Goal: Task Accomplishment & Management: Complete application form

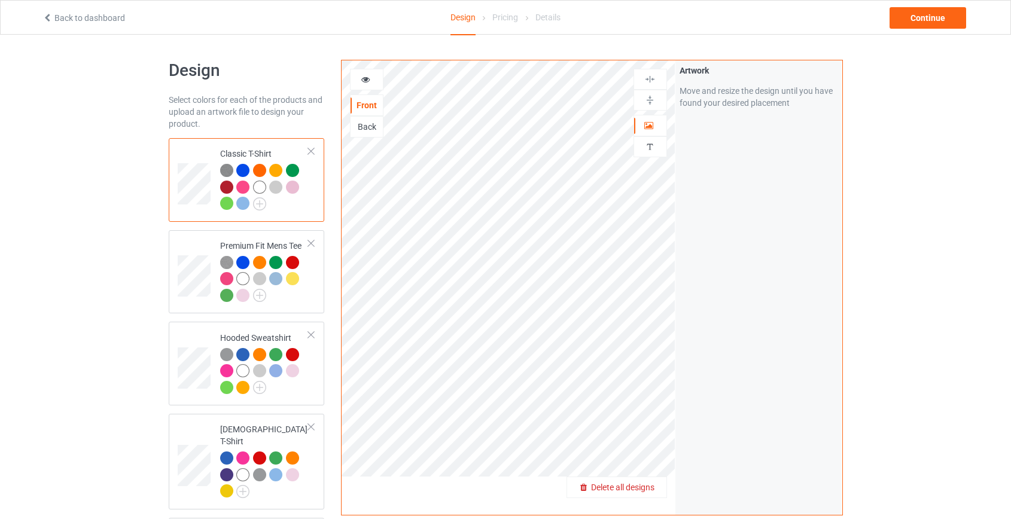
click at [636, 491] on span "Delete all designs" at bounding box center [622, 488] width 63 height 10
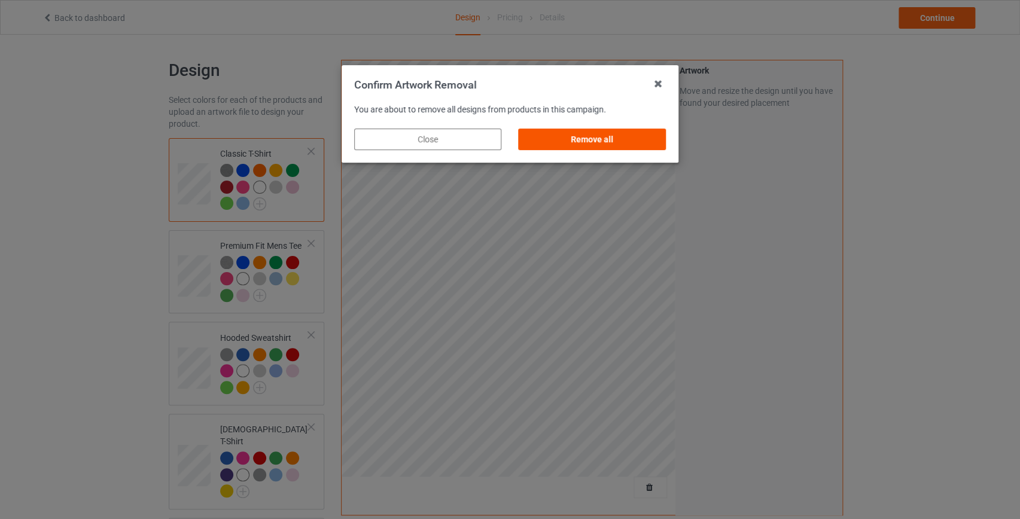
click at [598, 141] on div "Remove all" at bounding box center [591, 140] width 147 height 22
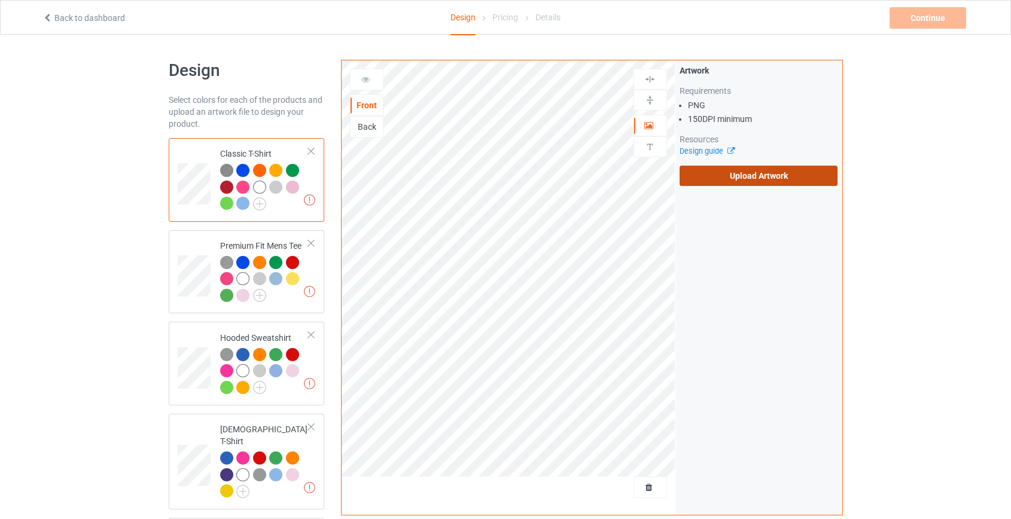
click at [767, 179] on label "Upload Artwork" at bounding box center [758, 176] width 158 height 20
click at [0, 0] on input "Upload Artwork" at bounding box center [0, 0] width 0 height 0
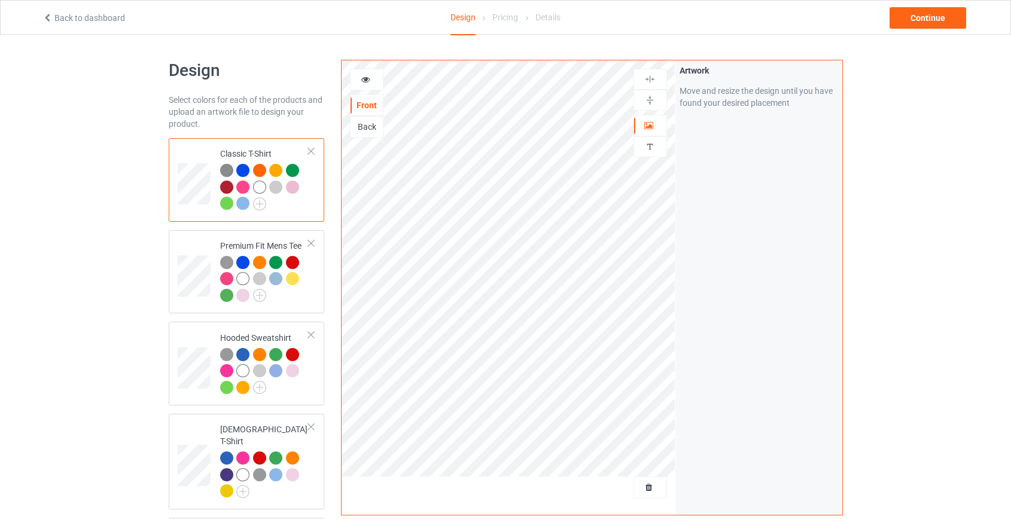
click at [363, 127] on div "Back" at bounding box center [366, 127] width 32 height 12
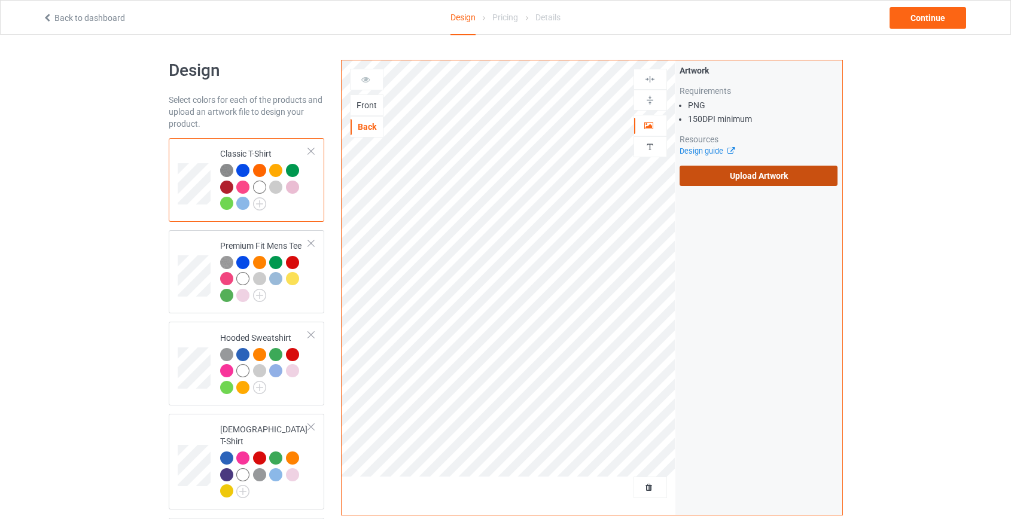
click at [780, 173] on label "Upload Artwork" at bounding box center [758, 176] width 158 height 20
click at [0, 0] on input "Upload Artwork" at bounding box center [0, 0] width 0 height 0
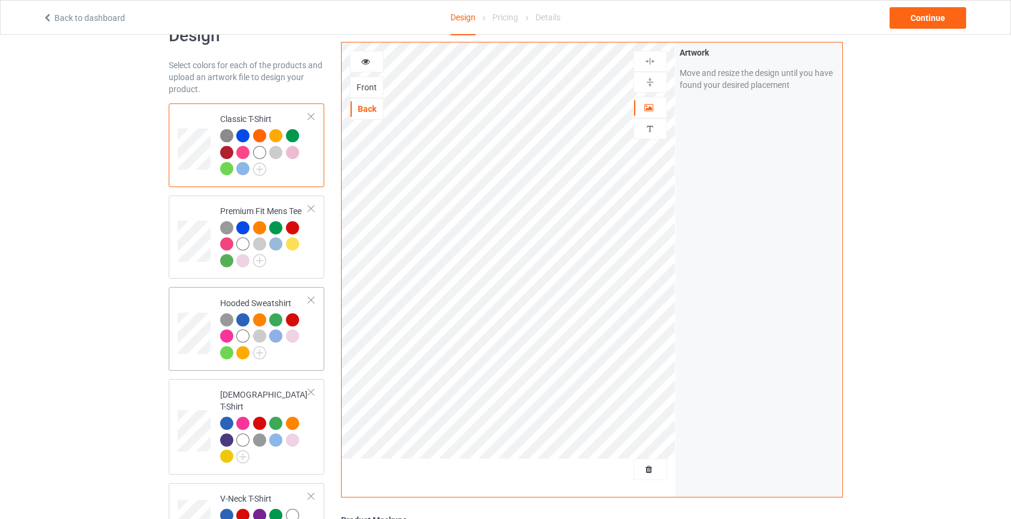
scroll to position [54, 0]
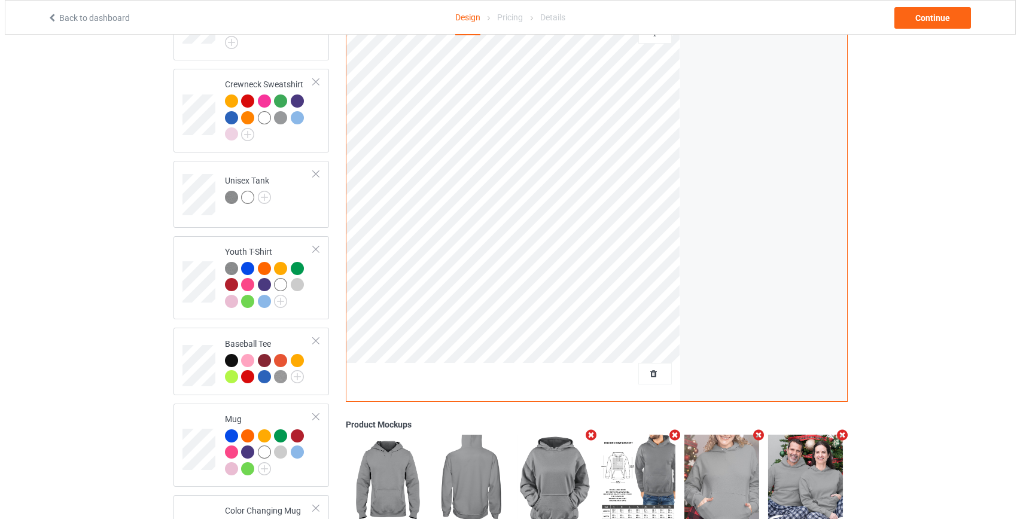
scroll to position [745, 0]
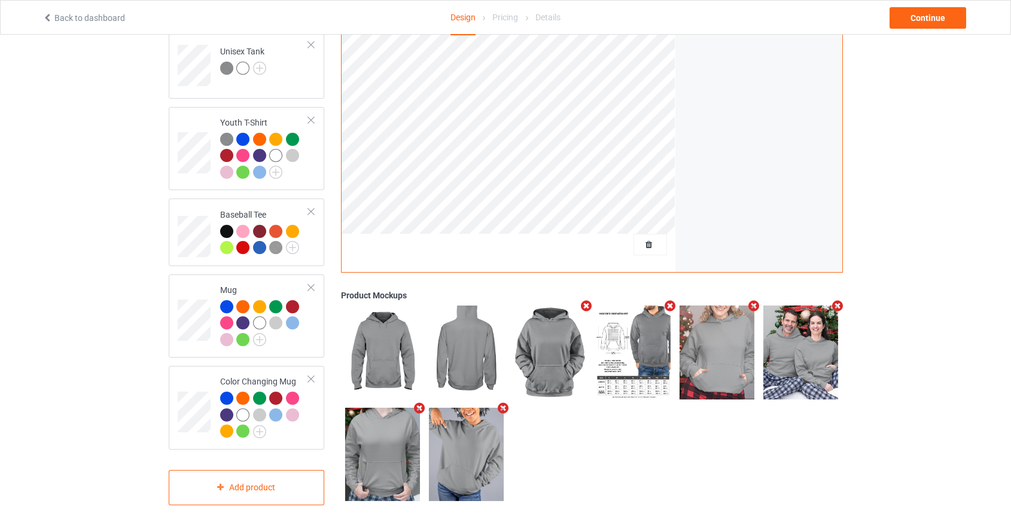
click at [501, 402] on icon "Remove mockup" at bounding box center [502, 408] width 15 height 13
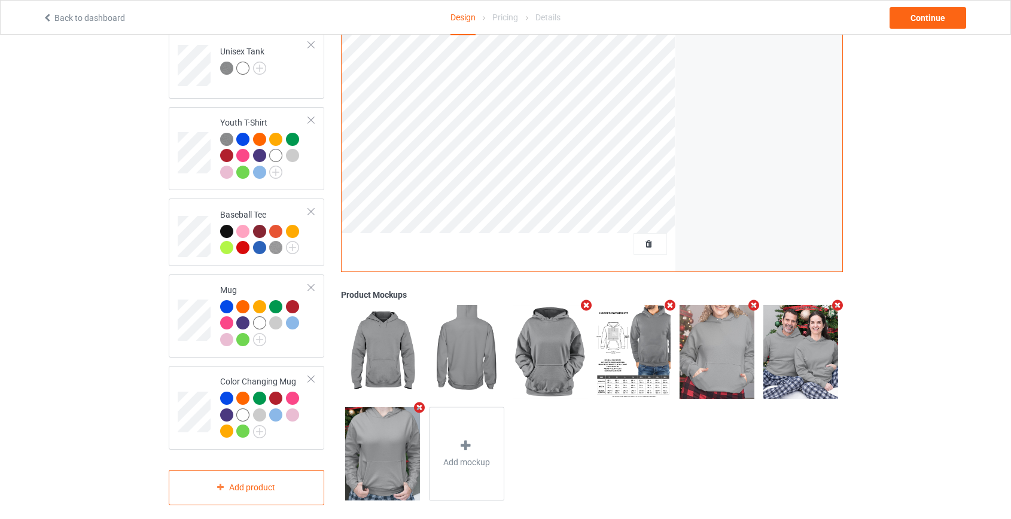
click at [423, 401] on icon "Remove mockup" at bounding box center [419, 407] width 15 height 13
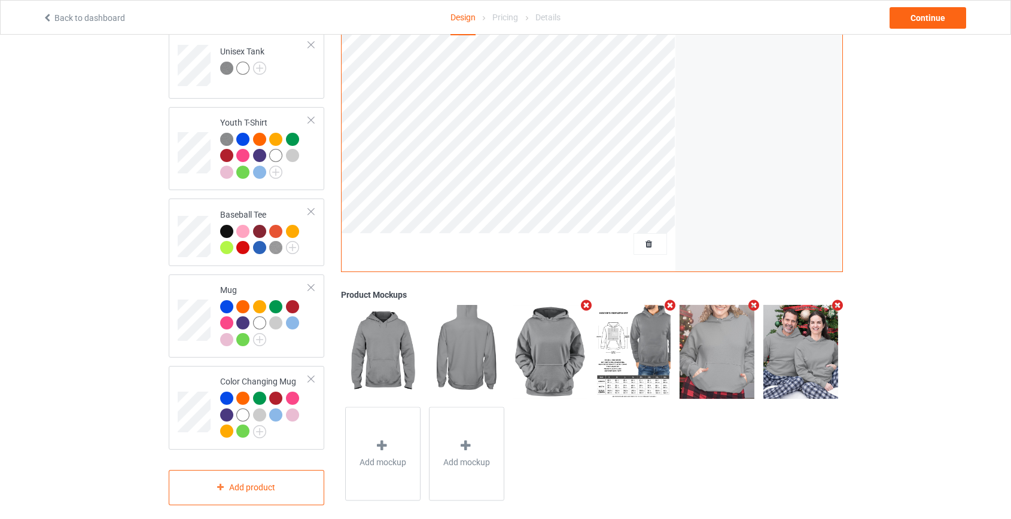
click at [834, 299] on icon "Remove mockup" at bounding box center [836, 305] width 15 height 13
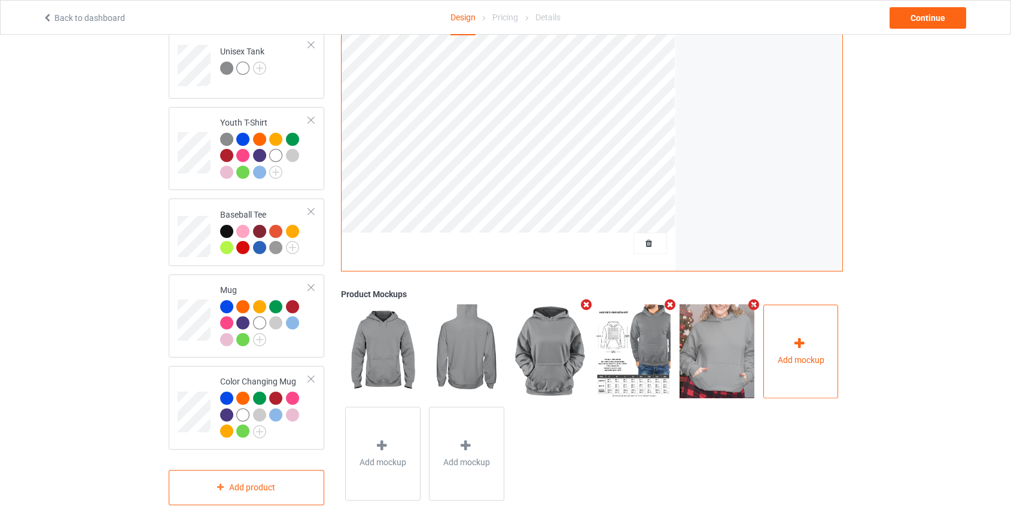
click at [803, 325] on div "Add mockup" at bounding box center [800, 351] width 75 height 94
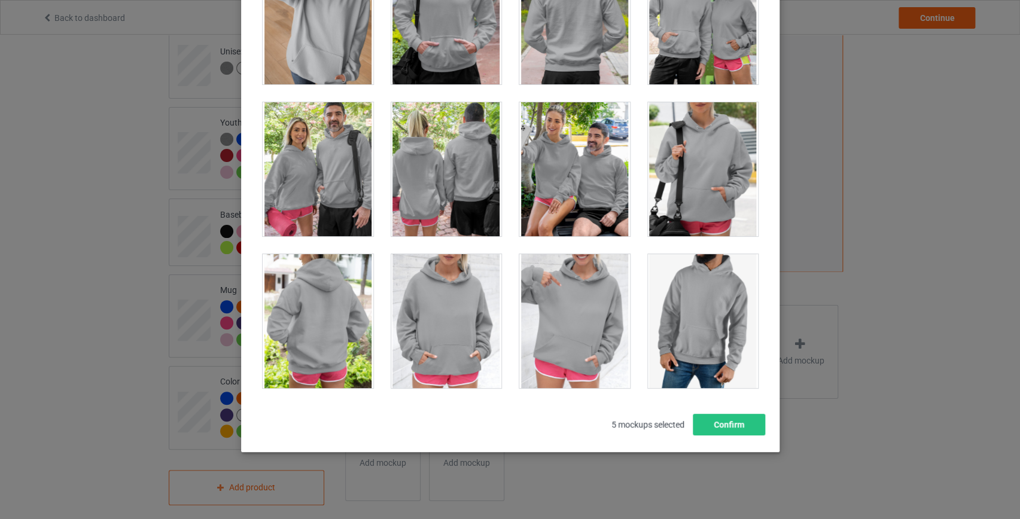
scroll to position [9664, 0]
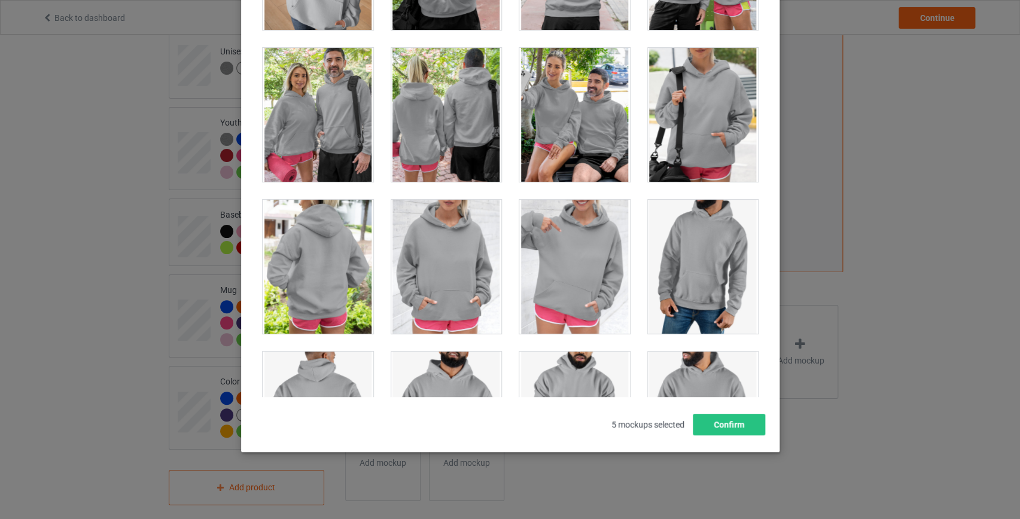
click at [679, 111] on div at bounding box center [702, 115] width 111 height 134
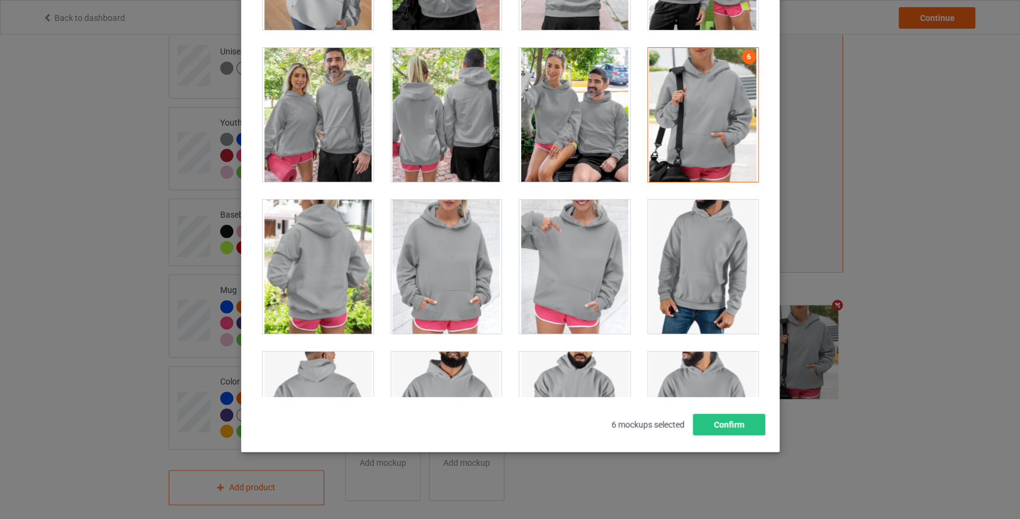
click at [541, 231] on div at bounding box center [574, 267] width 111 height 134
click at [328, 260] on div at bounding box center [318, 267] width 111 height 134
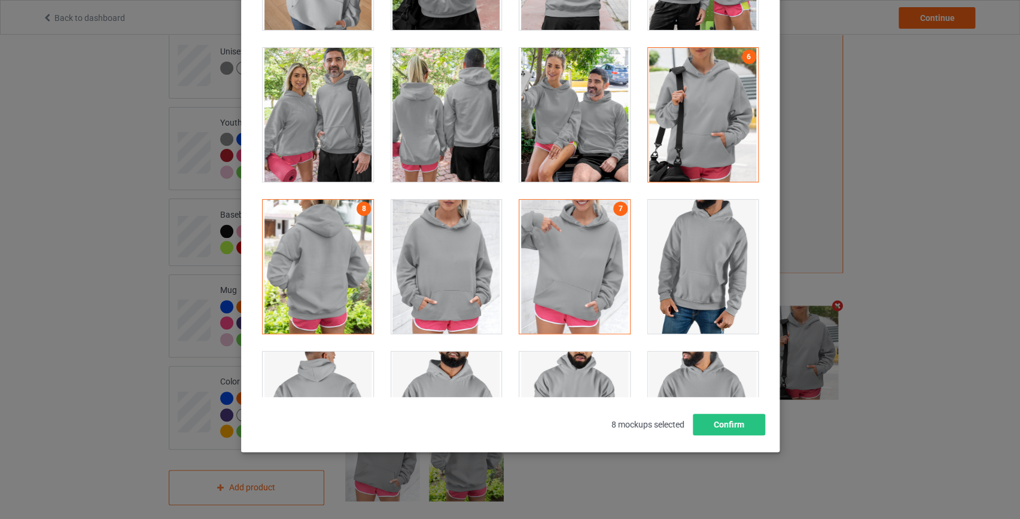
click at [572, 245] on div at bounding box center [574, 267] width 111 height 134
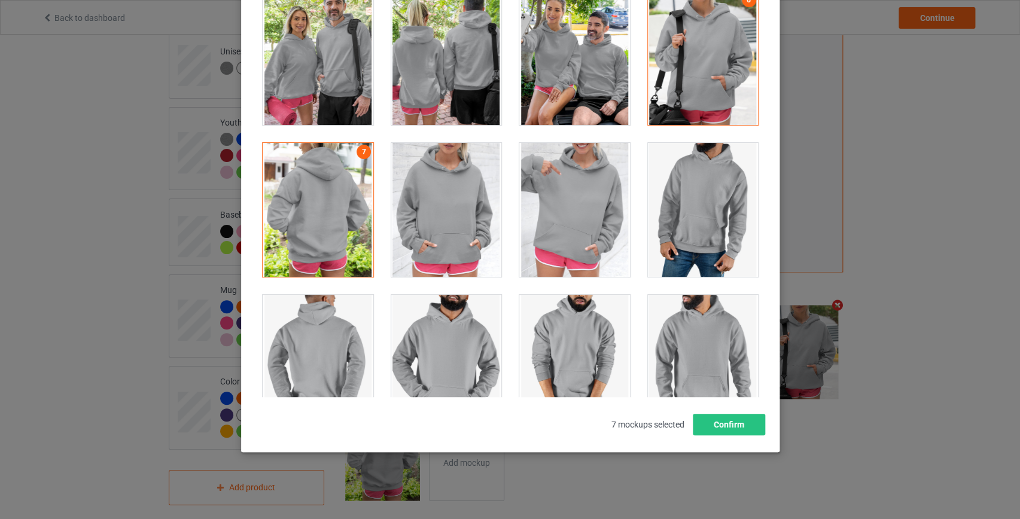
scroll to position [9773, 0]
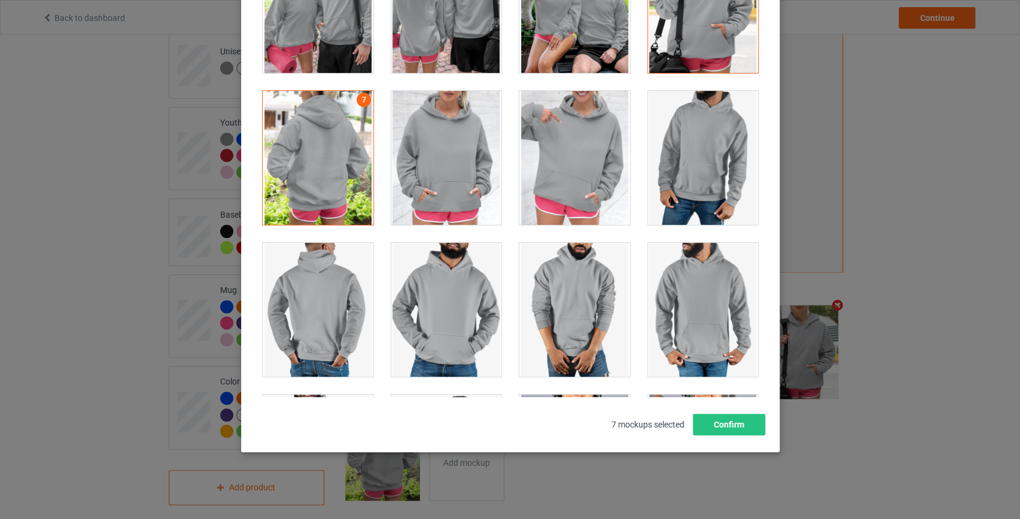
click at [441, 143] on div at bounding box center [445, 158] width 111 height 134
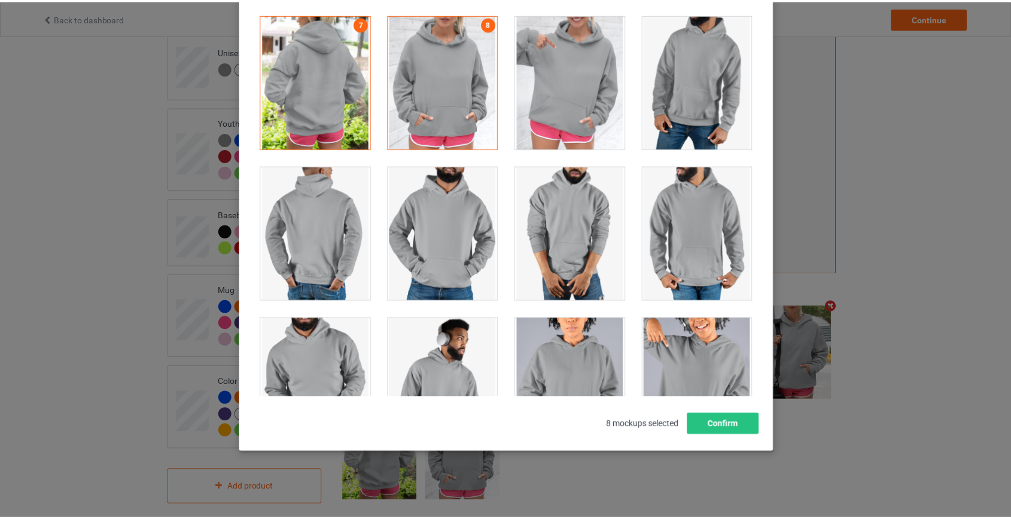
scroll to position [9991, 0]
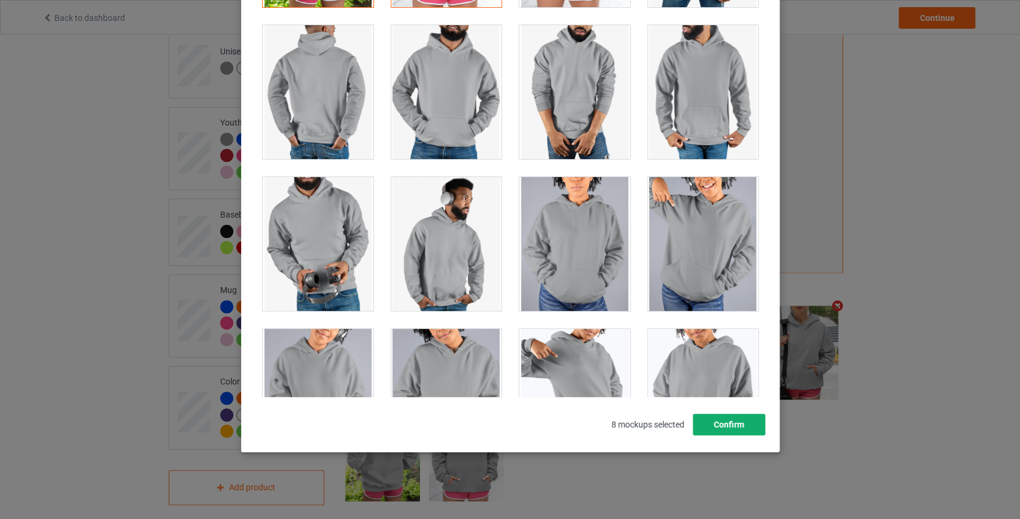
click at [742, 424] on button "Confirm" at bounding box center [728, 425] width 72 height 22
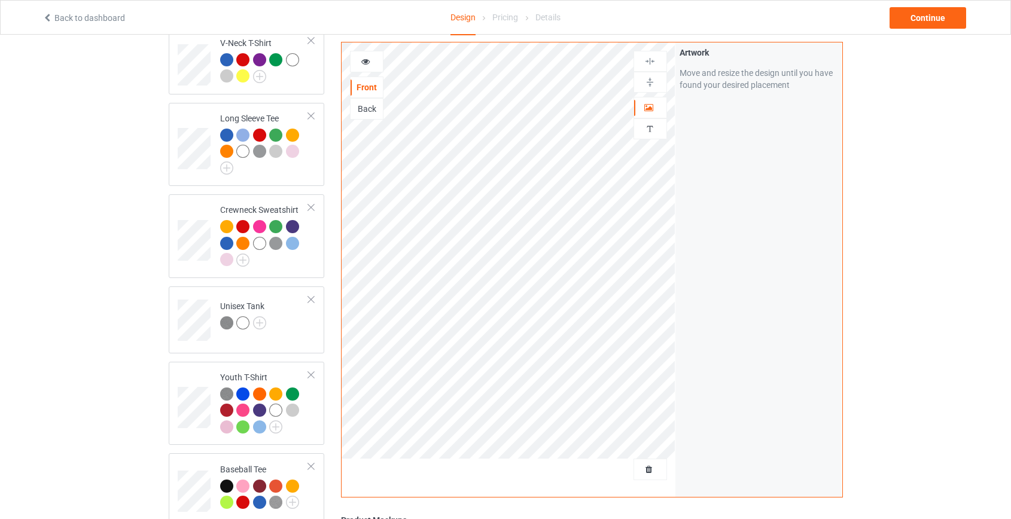
scroll to position [365, 0]
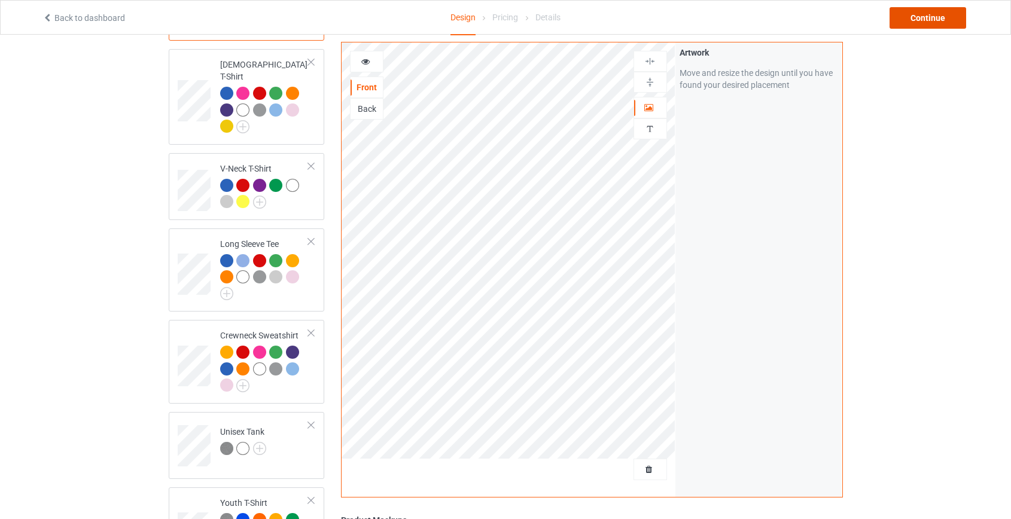
click at [915, 17] on div "Continue" at bounding box center [927, 18] width 77 height 22
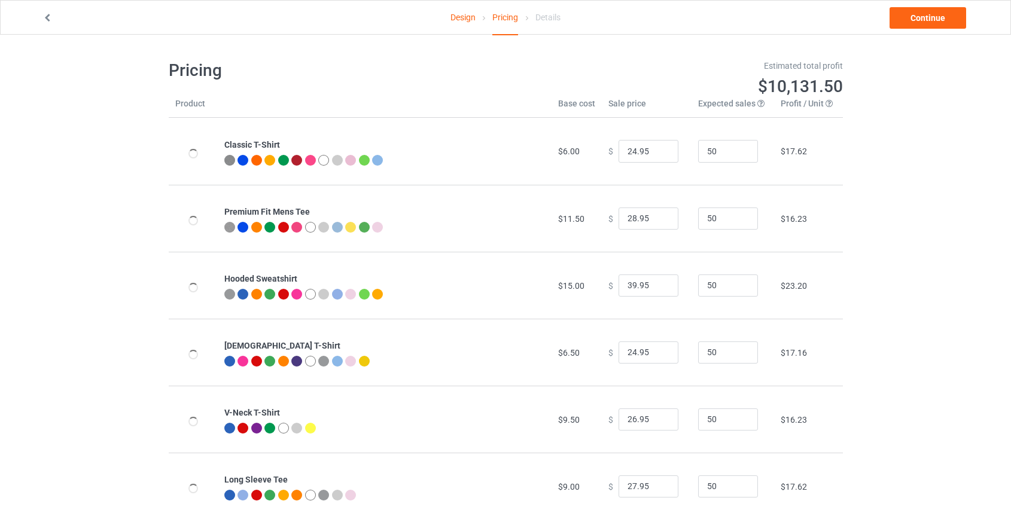
type input "26.95"
type input "32.95"
type input "46.95"
type input "26.95"
type input "30.95"
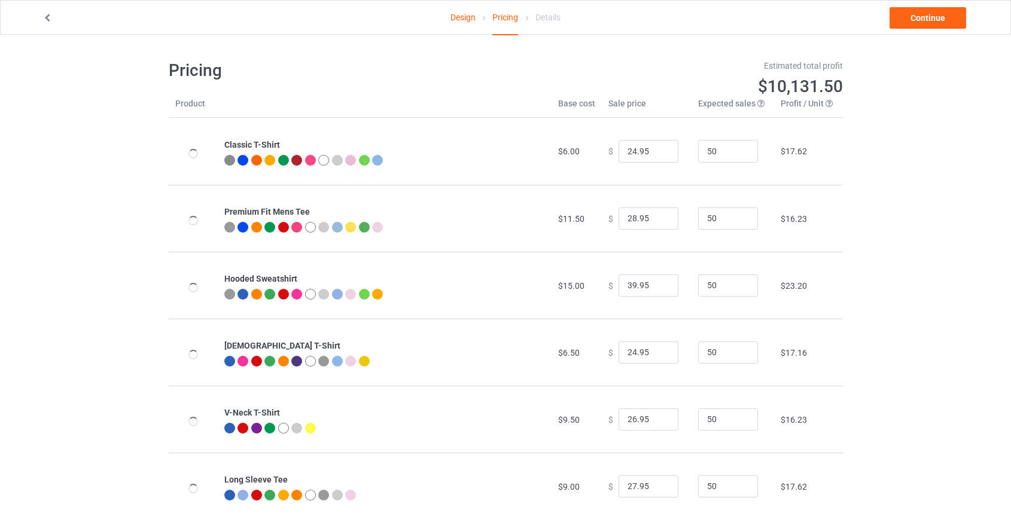
type input "31.95"
type input "39.95"
type input "28.95"
type input "26.95"
type input "39.95"
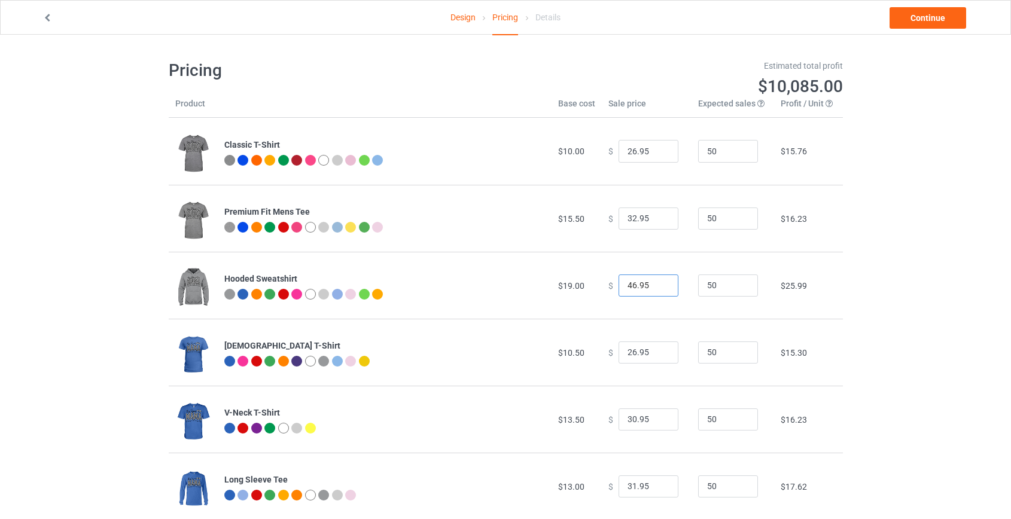
drag, startPoint x: 628, startPoint y: 286, endPoint x: 618, endPoint y: 287, distance: 10.2
click at [618, 287] on input "46.95" at bounding box center [648, 285] width 60 height 23
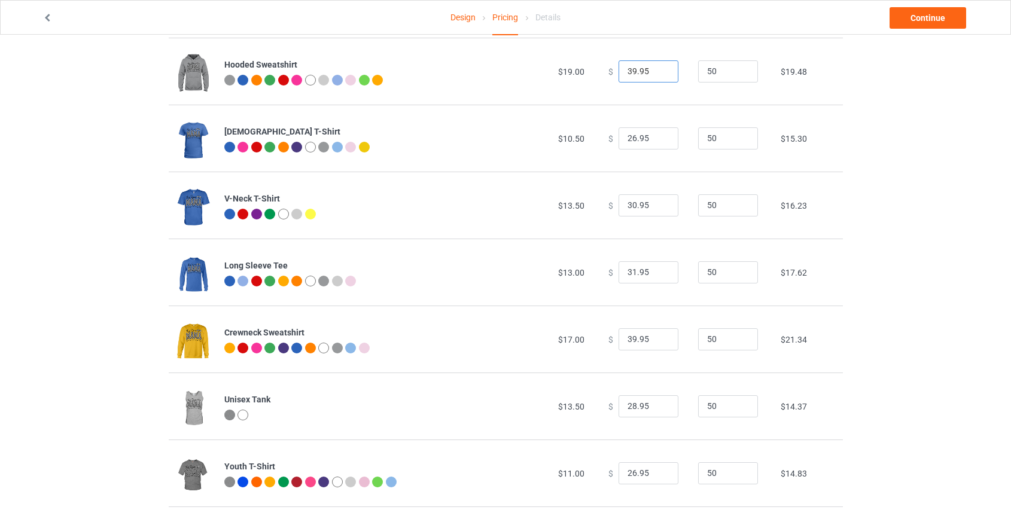
scroll to position [217, 0]
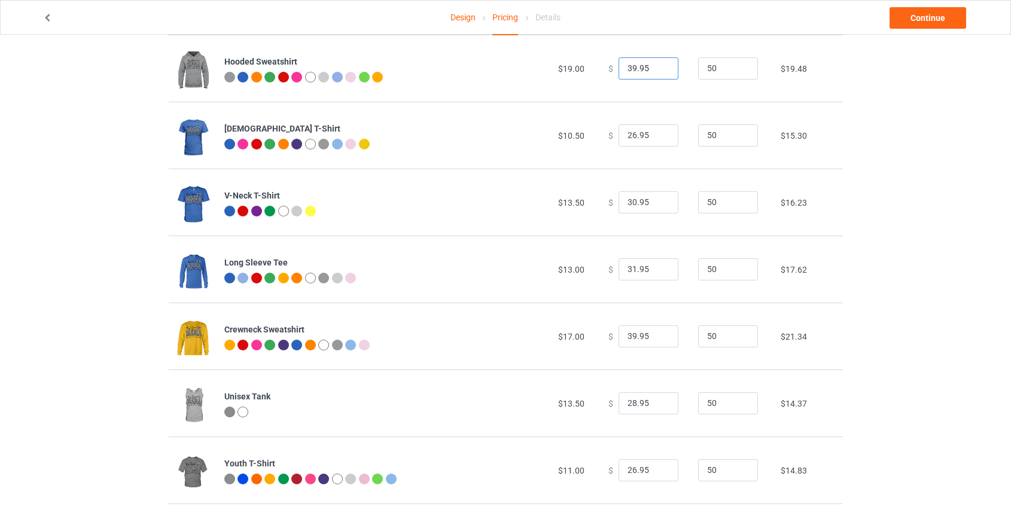
type input "39.95"
click at [626, 335] on input "39.95" at bounding box center [648, 336] width 60 height 23
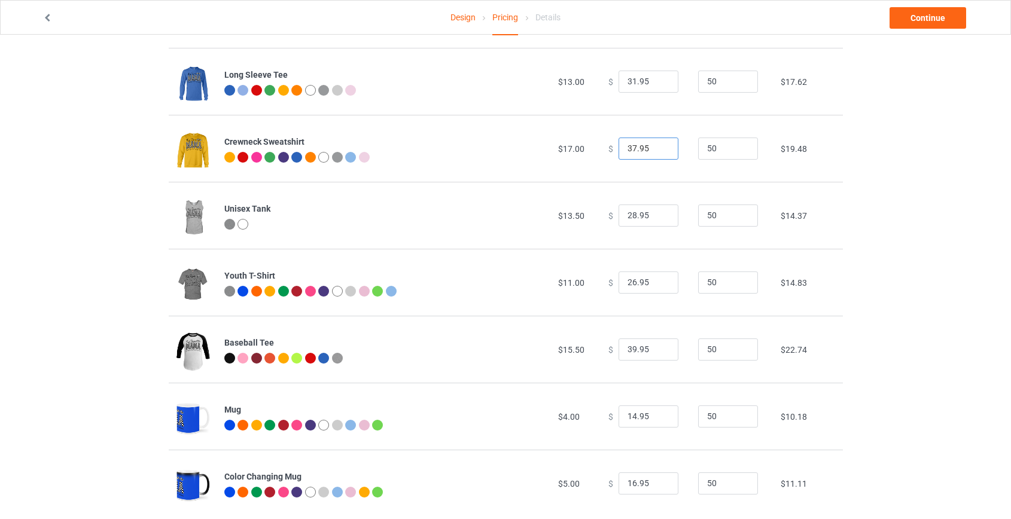
scroll to position [427, 0]
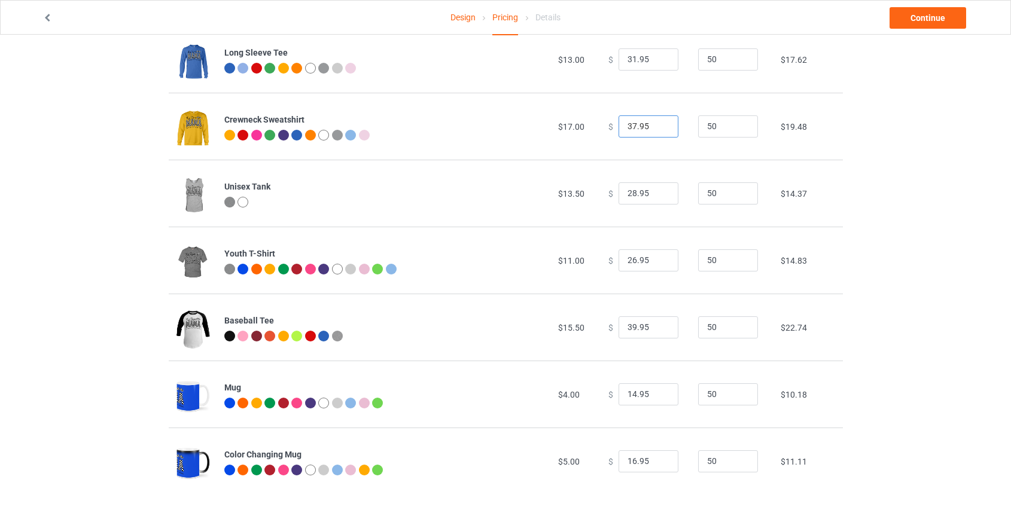
type input "37.95"
click at [628, 324] on input "39.95" at bounding box center [648, 327] width 60 height 23
click at [626, 324] on input "39.95" at bounding box center [648, 327] width 60 height 23
type input "35.95"
click at [889, 293] on div "Design Pricing Details Continue Pricing Estimated total profit $9,480.50 Produc…" at bounding box center [505, 64] width 1011 height 912
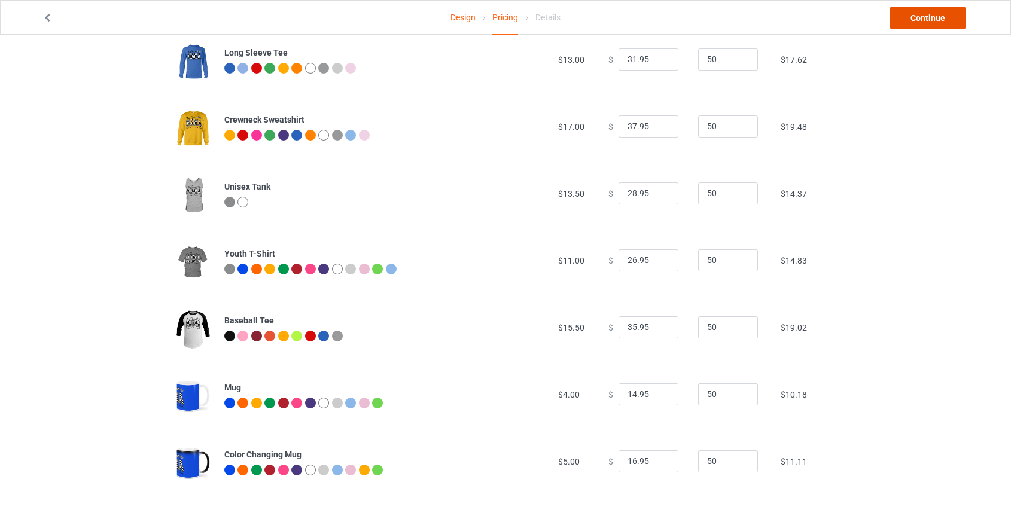
click at [923, 12] on link "Continue" at bounding box center [927, 18] width 77 height 22
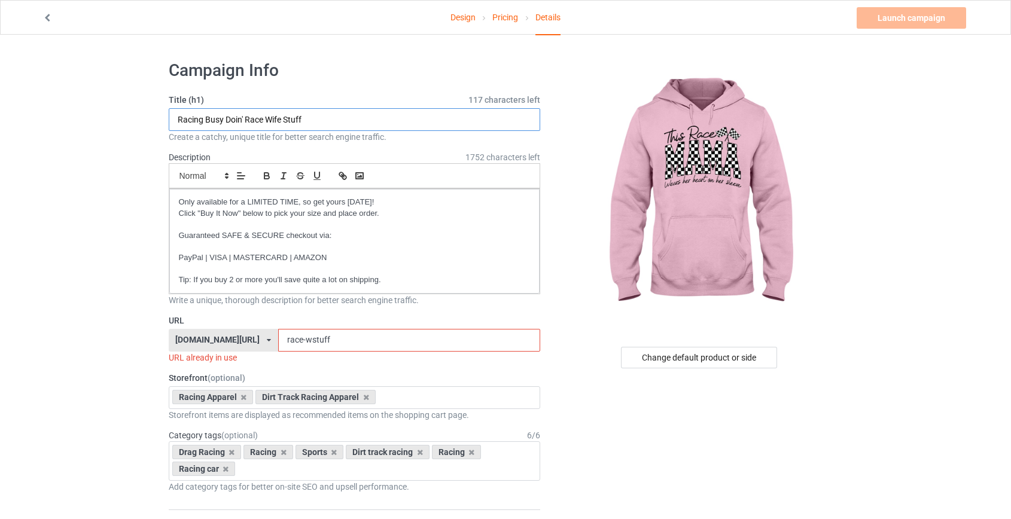
drag, startPoint x: 318, startPoint y: 117, endPoint x: 205, endPoint y: 117, distance: 112.4
click at [205, 117] on input "Racing Busy Doin' Race Wife Stuff" at bounding box center [355, 119] width 372 height 23
type input "Racing This Race Mama Wears Her Heart On Her Sleeve"
drag, startPoint x: 273, startPoint y: 341, endPoint x: 347, endPoint y: 350, distance: 75.3
click at [347, 350] on input "race-wstuff" at bounding box center [409, 340] width 262 height 23
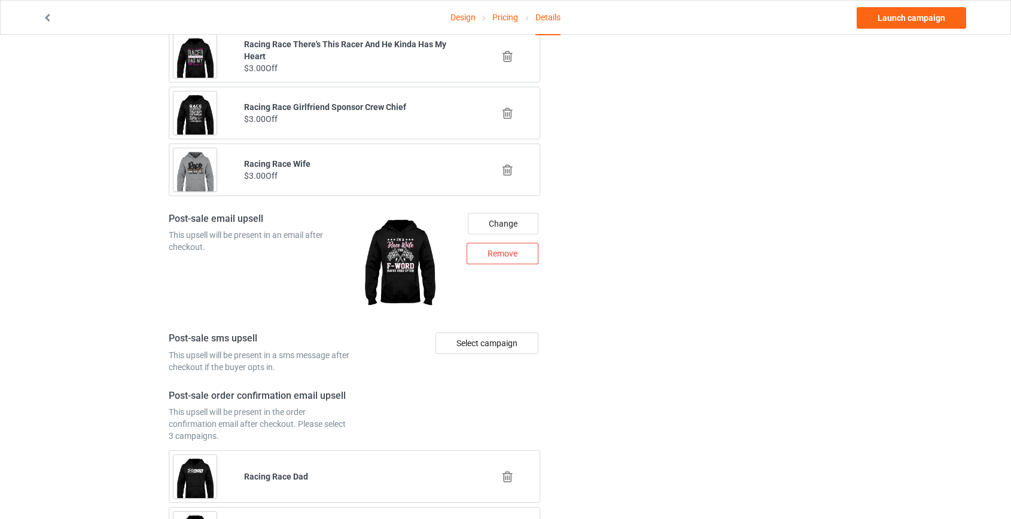
scroll to position [1194, 0]
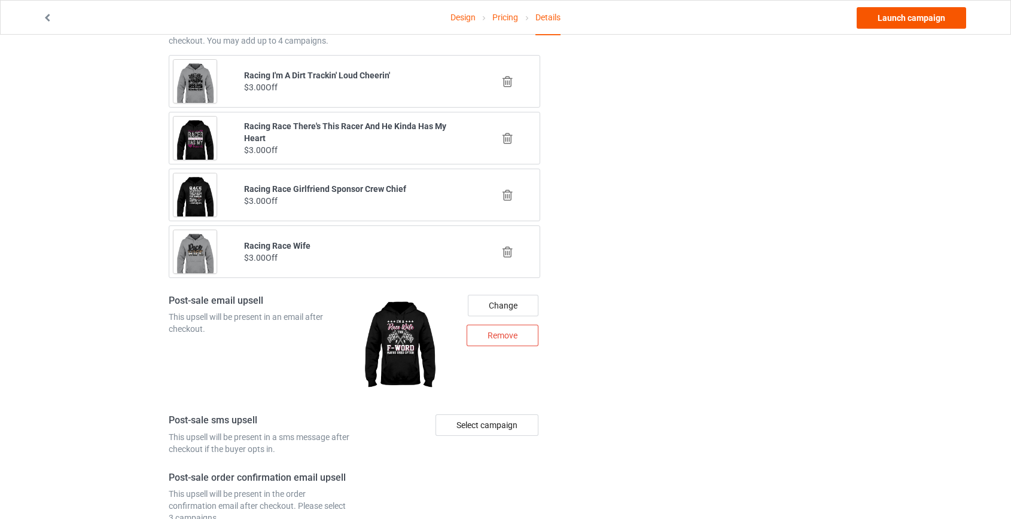
type input "race-heart"
click at [901, 21] on link "Launch campaign" at bounding box center [910, 18] width 109 height 22
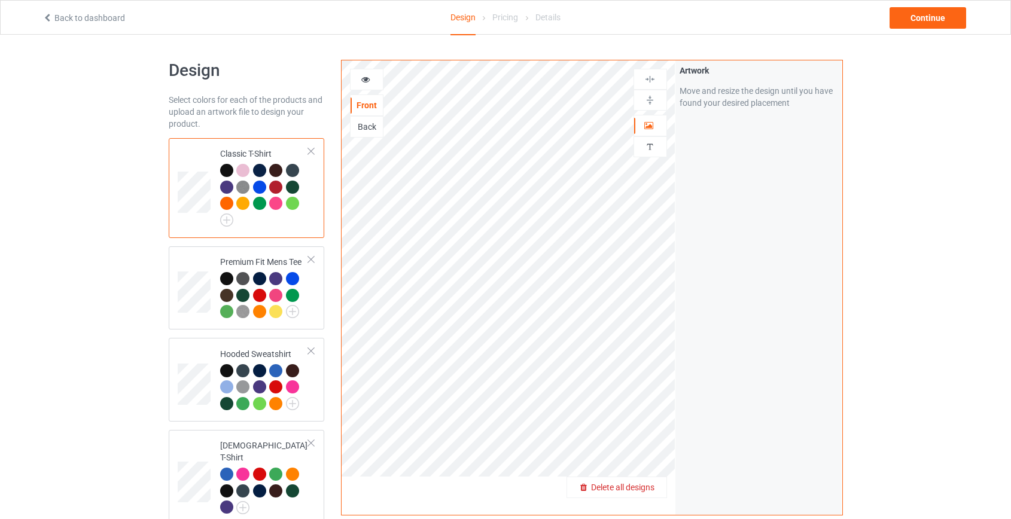
click at [631, 485] on span "Delete all designs" at bounding box center [622, 488] width 63 height 10
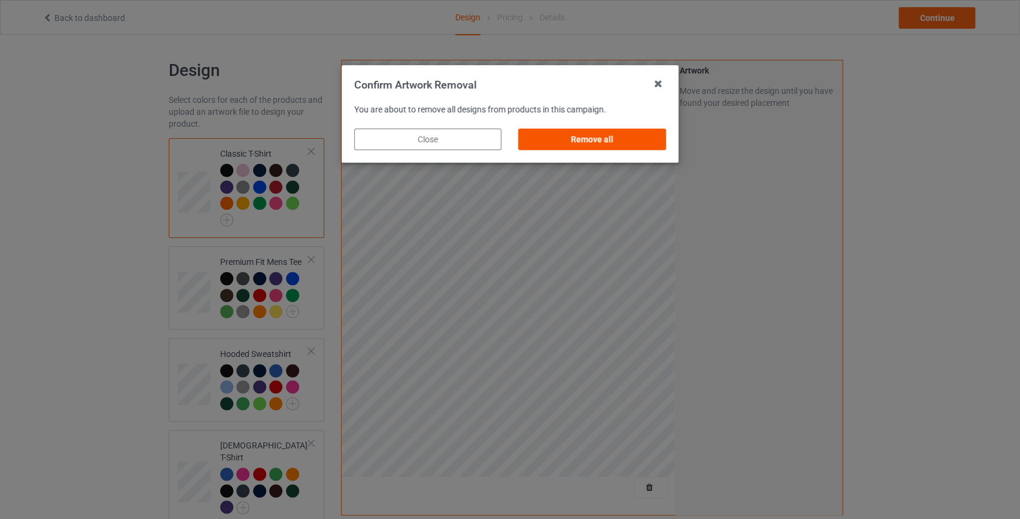
click at [617, 145] on div "Remove all" at bounding box center [591, 140] width 147 height 22
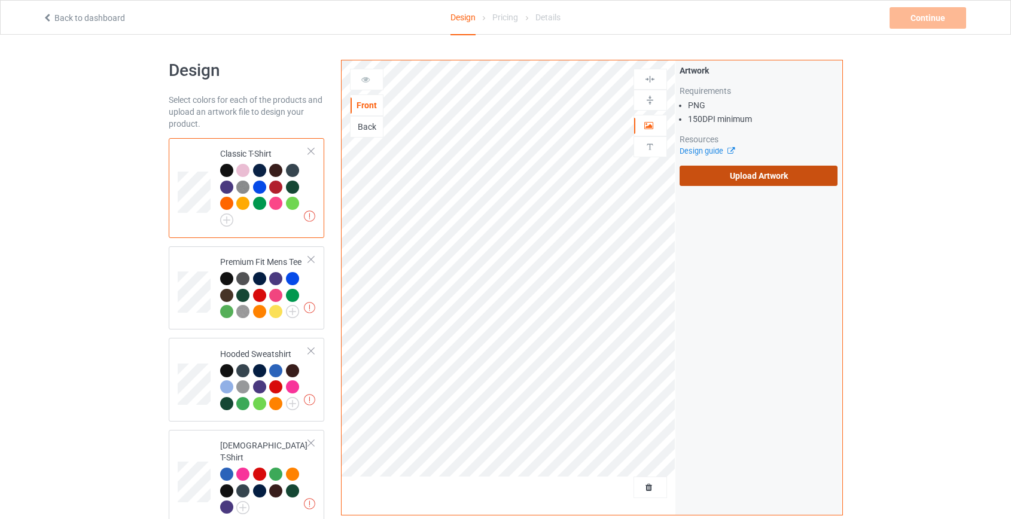
click at [785, 177] on label "Upload Artwork" at bounding box center [758, 176] width 158 height 20
click at [0, 0] on input "Upload Artwork" at bounding box center [0, 0] width 0 height 0
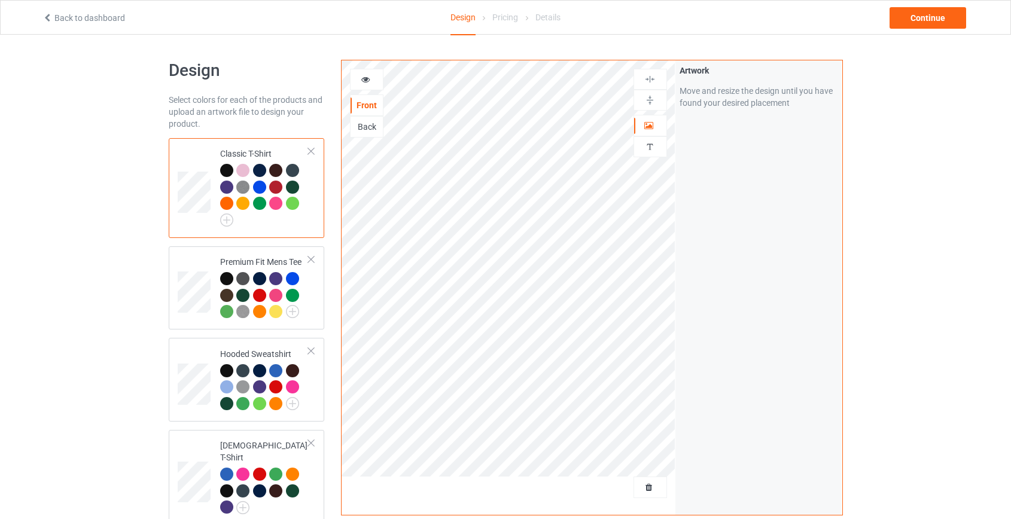
click at [381, 126] on div "Back" at bounding box center [366, 127] width 32 height 12
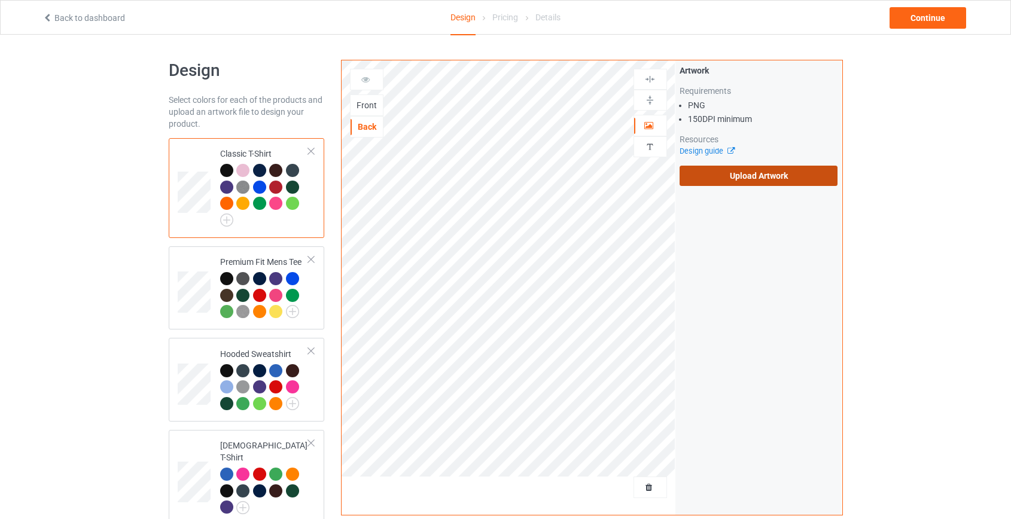
click at [769, 172] on label "Upload Artwork" at bounding box center [758, 176] width 158 height 20
click at [0, 0] on input "Upload Artwork" at bounding box center [0, 0] width 0 height 0
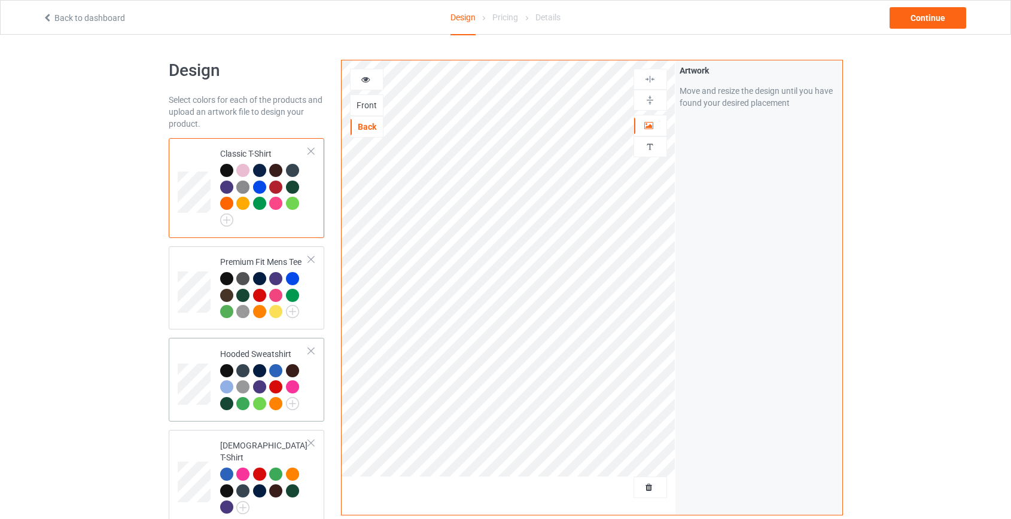
click at [213, 369] on td "Hooded Sweatshirt" at bounding box center [264, 380] width 102 height 74
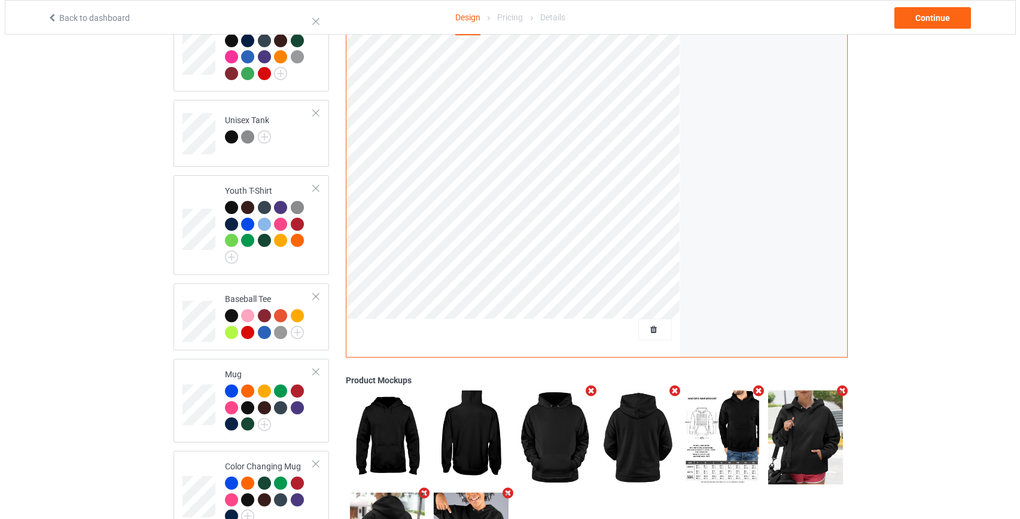
scroll to position [777, 0]
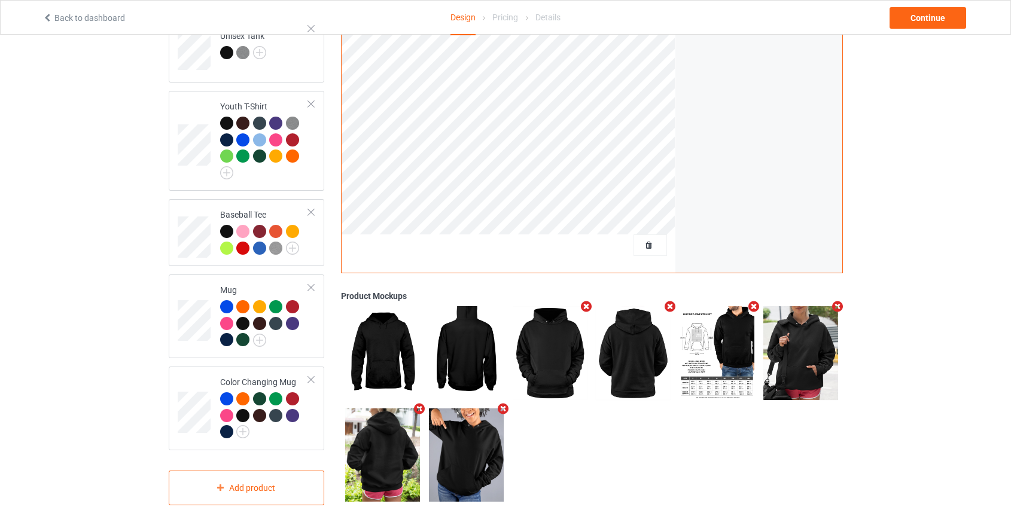
click at [502, 402] on icon "Remove mockup" at bounding box center [502, 408] width 15 height 13
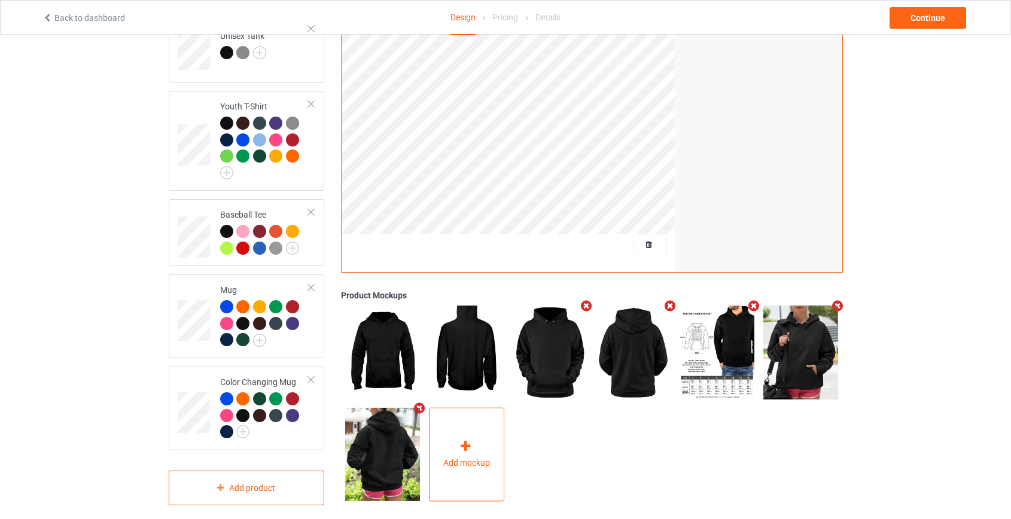
click at [483, 426] on div "Add mockup" at bounding box center [466, 454] width 75 height 94
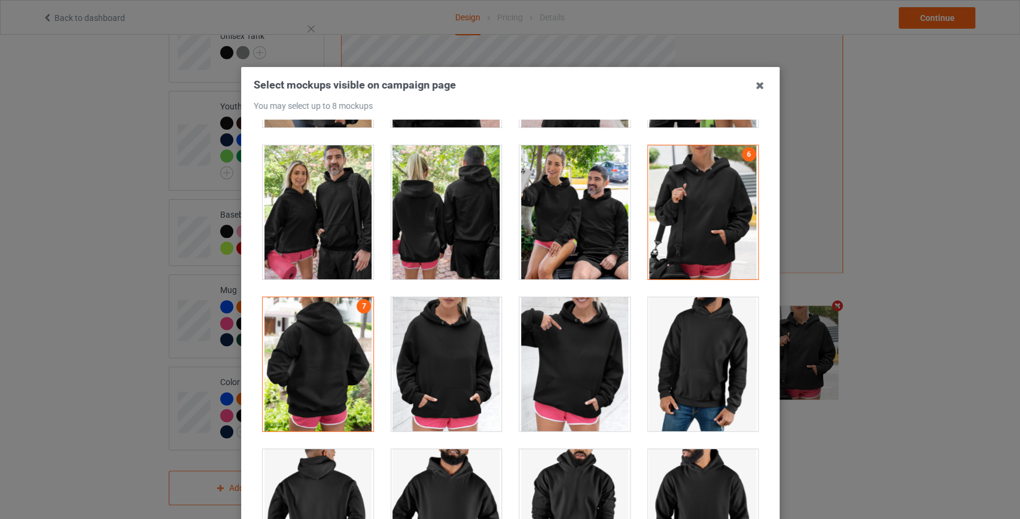
scroll to position [9719, 0]
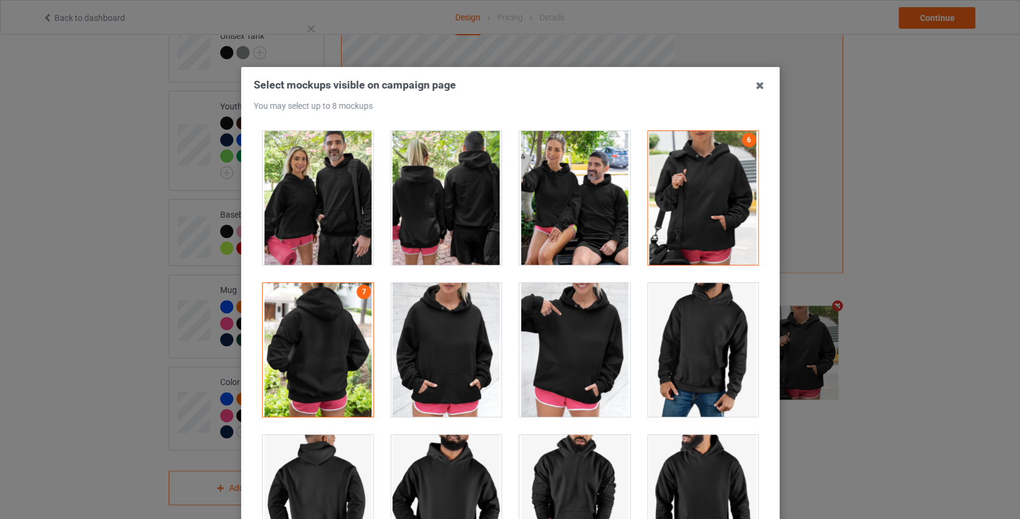
click at [541, 340] on div at bounding box center [574, 350] width 111 height 134
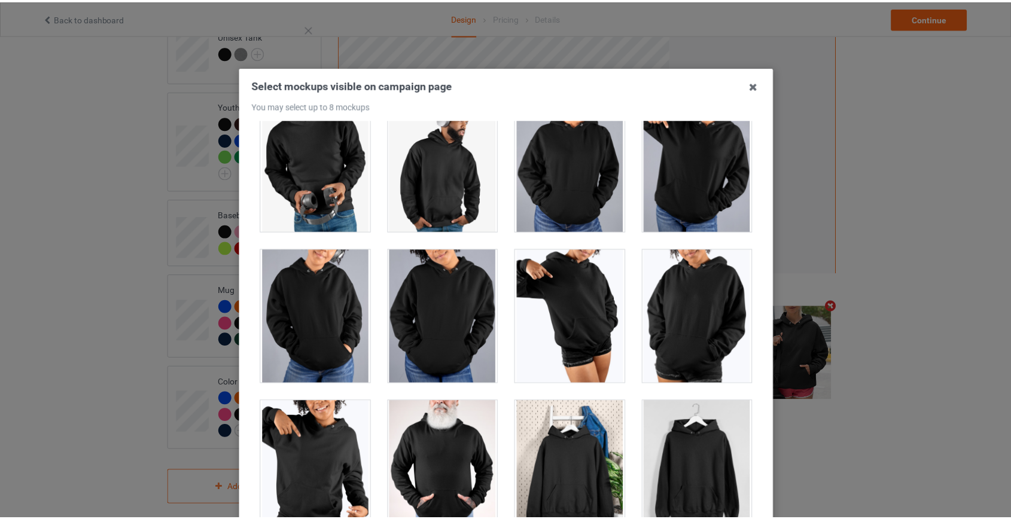
scroll to position [138, 0]
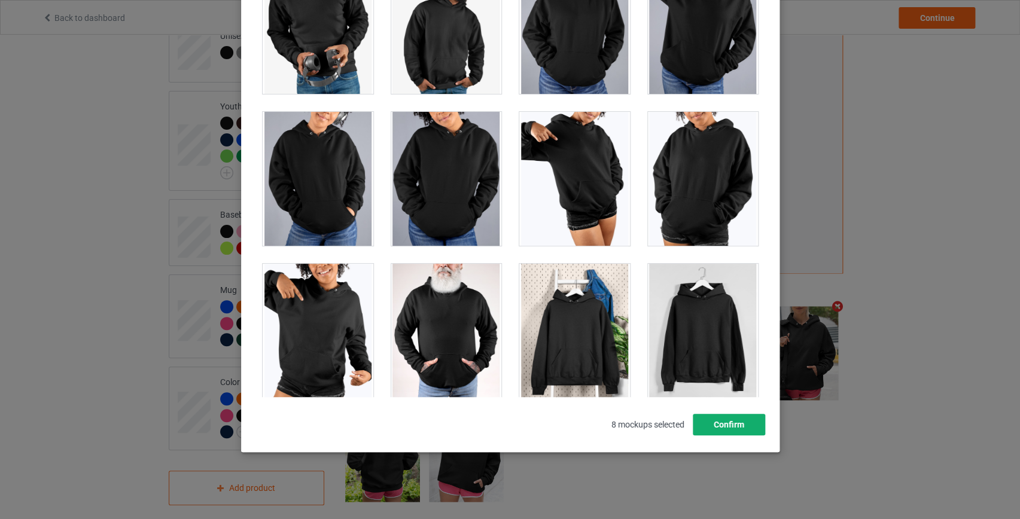
click at [730, 431] on button "Confirm" at bounding box center [728, 425] width 72 height 22
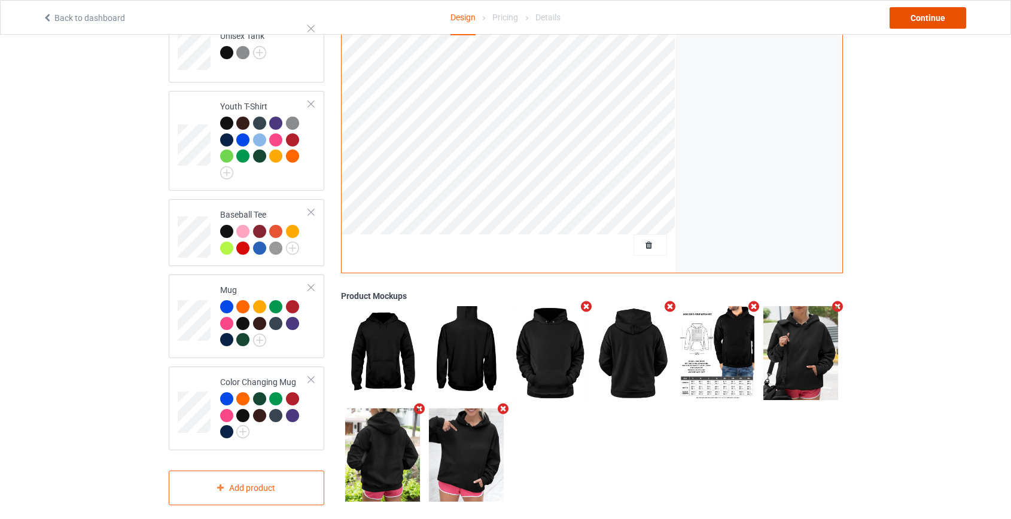
click at [922, 13] on div "Continue" at bounding box center [927, 18] width 77 height 22
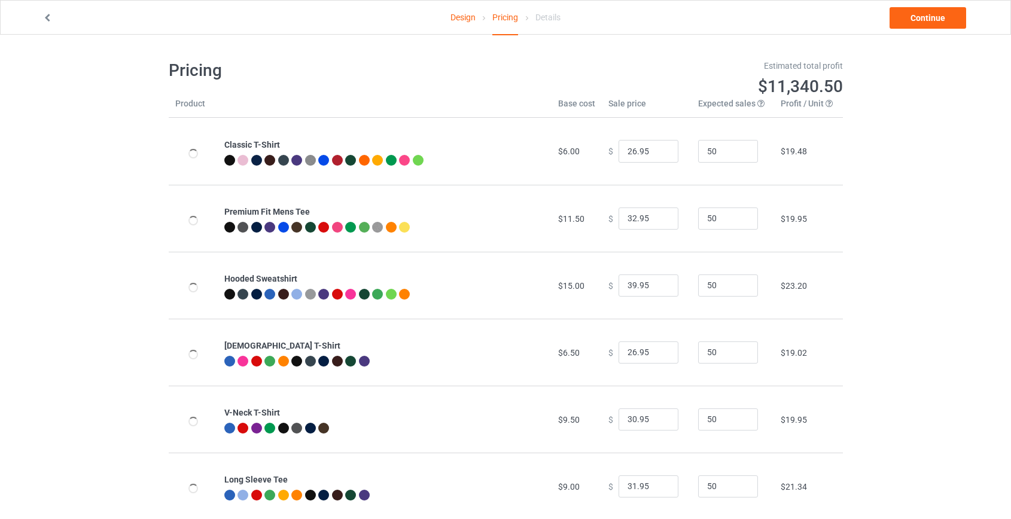
type input "46.95"
type input "39.95"
drag, startPoint x: 629, startPoint y: 284, endPoint x: 601, endPoint y: 289, distance: 28.5
click at [608, 289] on div "$ 46.95" at bounding box center [646, 285] width 77 height 23
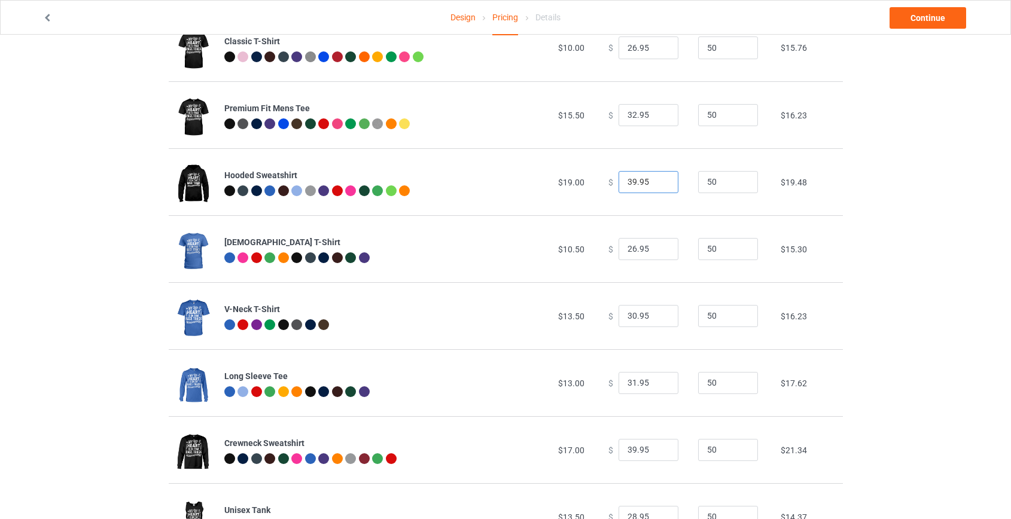
scroll to position [163, 0]
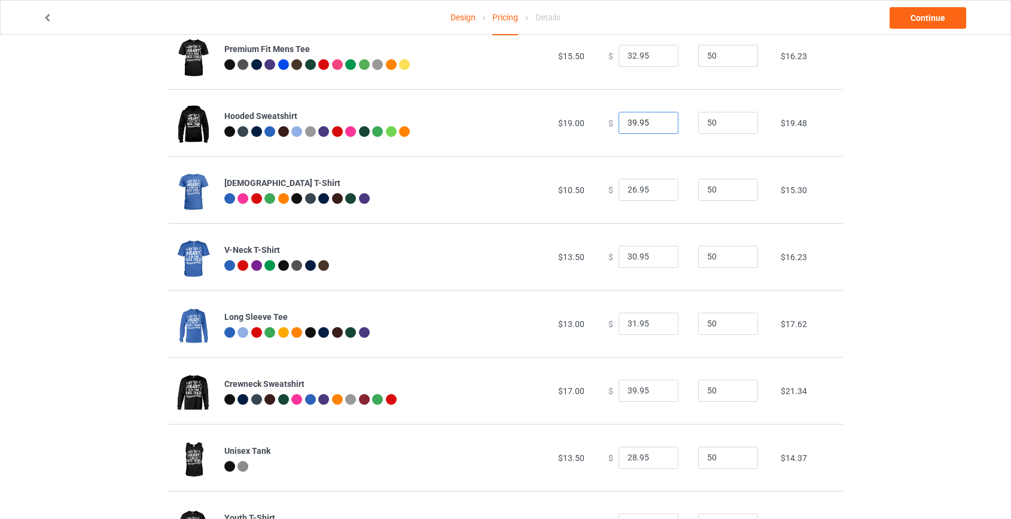
type input "39.95"
click at [627, 389] on input "39.95" at bounding box center [648, 391] width 60 height 23
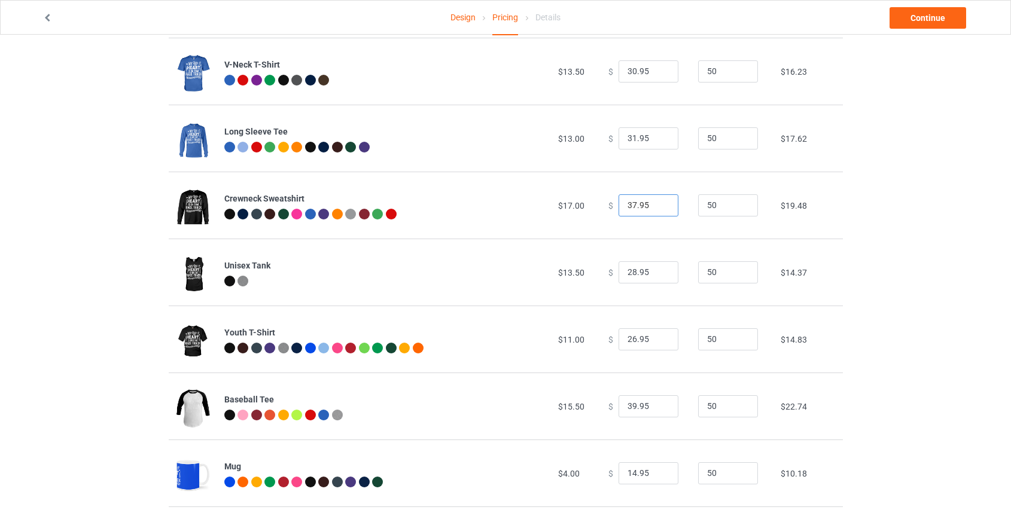
scroll to position [380, 0]
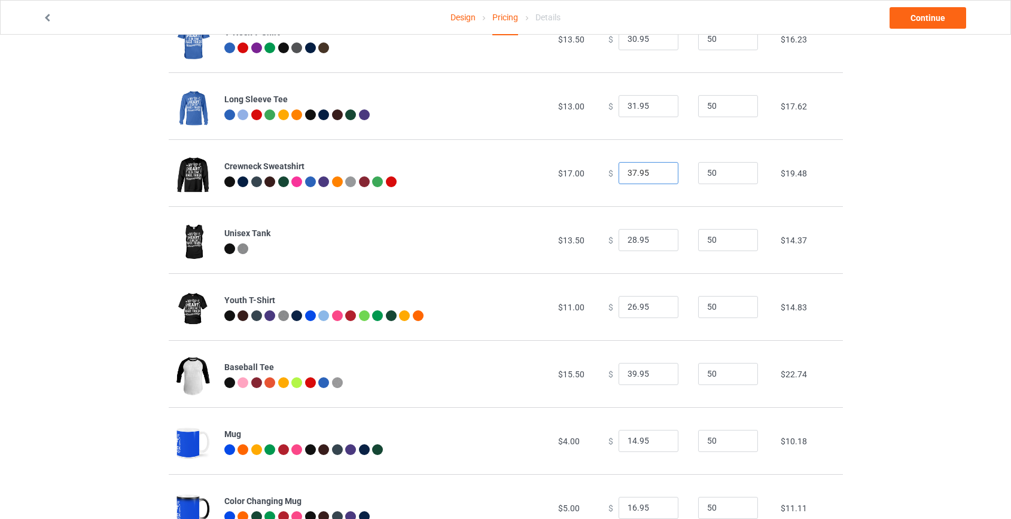
type input "37.95"
click at [627, 374] on input "39.95" at bounding box center [648, 374] width 60 height 23
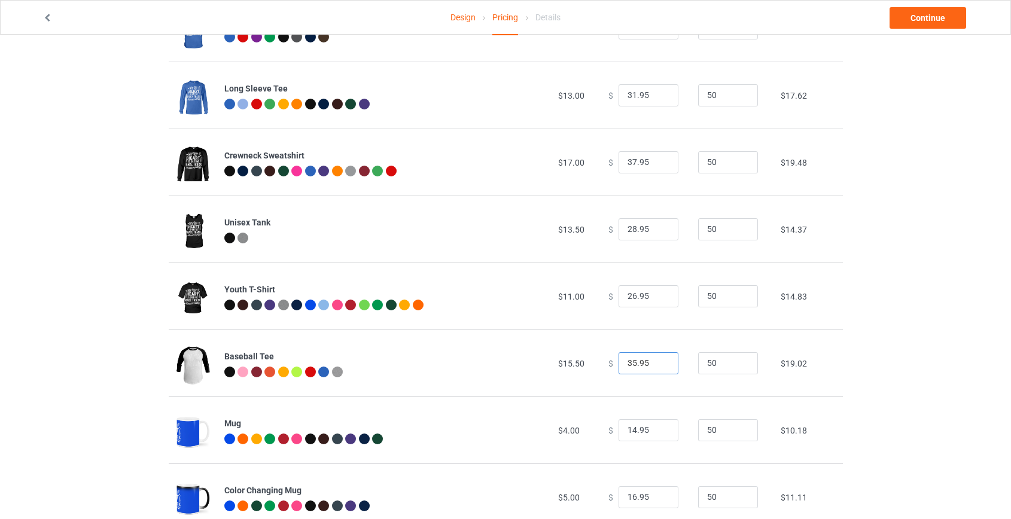
scroll to position [427, 0]
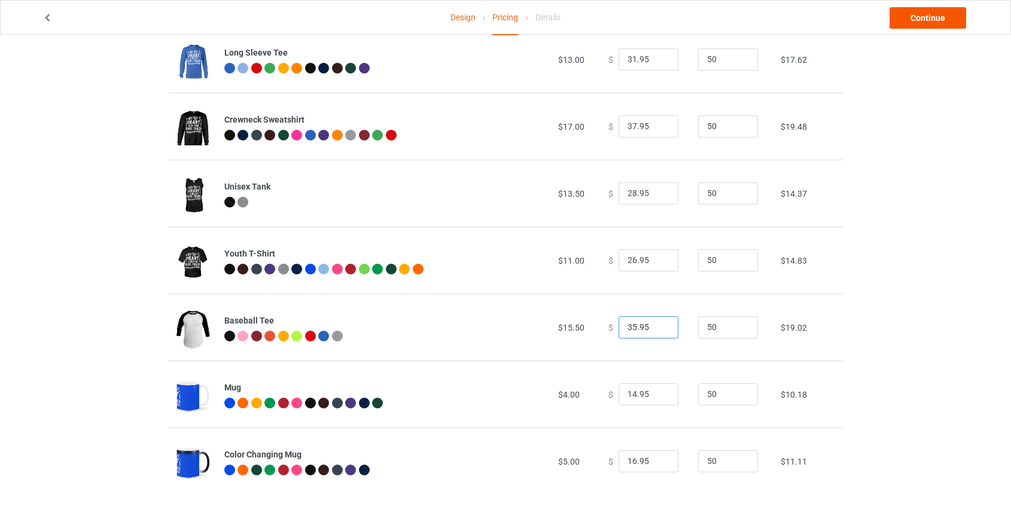
type input "35.95"
click at [936, 16] on link "Continue" at bounding box center [927, 18] width 77 height 22
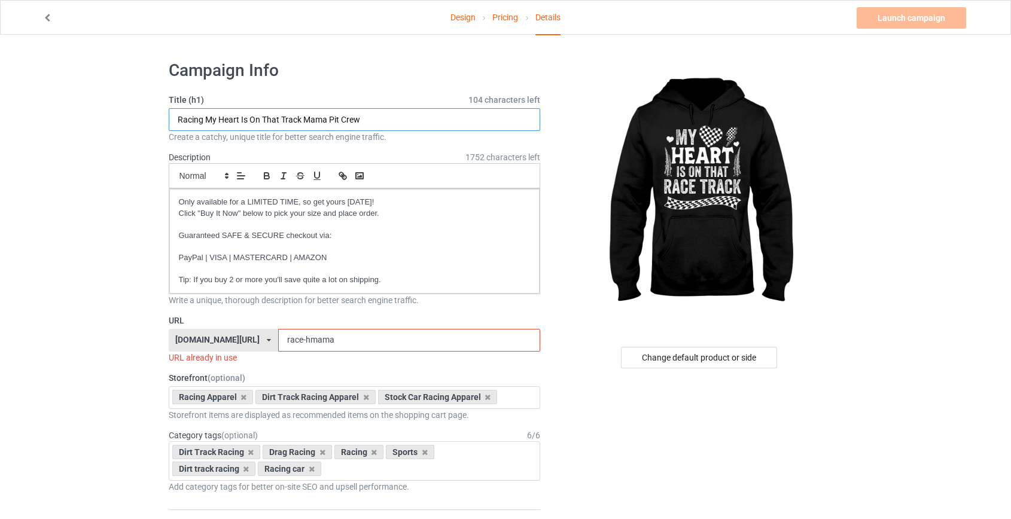
drag, startPoint x: 359, startPoint y: 119, endPoint x: 264, endPoint y: 121, distance: 94.5
click at [264, 121] on input "Racing My Heart Is On That Track Mama Pit Crew" at bounding box center [355, 119] width 372 height 23
click at [272, 120] on input "Racing My Heart Is On That Track Mama Pit Crew" at bounding box center [355, 119] width 372 height 23
click at [269, 120] on input "Racing My Heart Is On That Track Mama Pit Crew" at bounding box center [355, 119] width 372 height 23
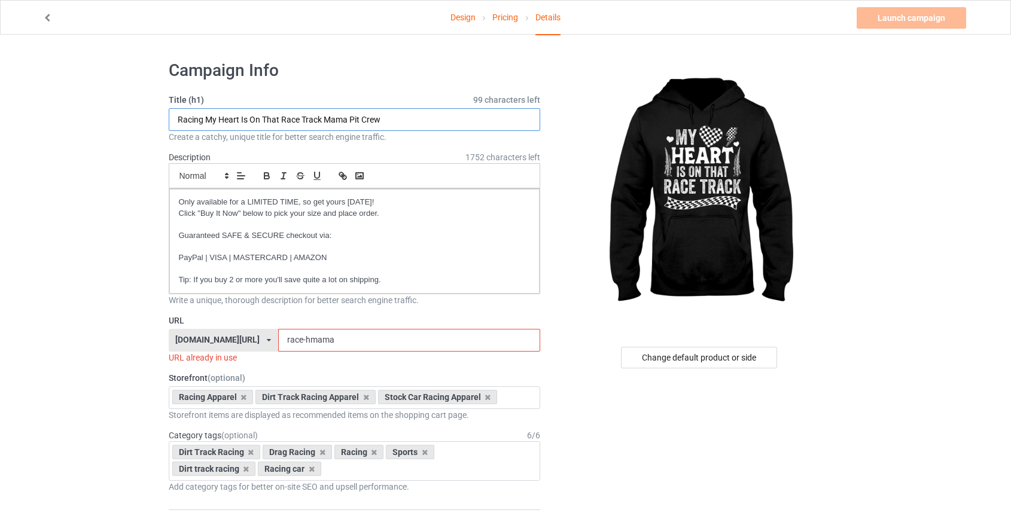
drag, startPoint x: 325, startPoint y: 118, endPoint x: 530, endPoint y: 138, distance: 206.7
click at [528, 138] on div "Title (h1) 99 characters left Racing My Heart Is On That Race Track Mama Pit Cr…" at bounding box center [355, 118] width 372 height 49
type input "Racing My Heart Is On That Race Track Heartbeat US Flag"
click at [286, 341] on input "race-hmama" at bounding box center [409, 340] width 262 height 23
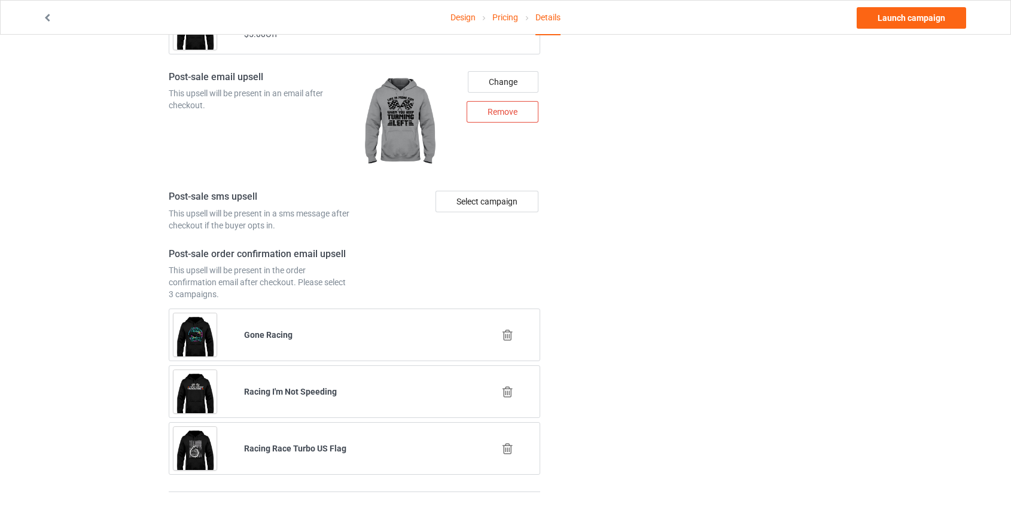
scroll to position [1466, 0]
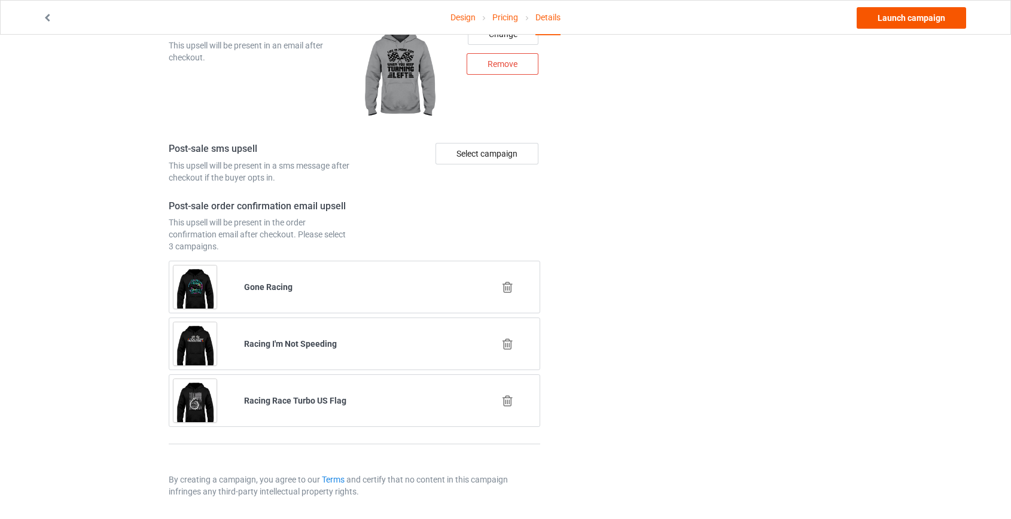
type input "race-husflag"
click at [898, 16] on link "Launch campaign" at bounding box center [910, 18] width 109 height 22
